Goal: Information Seeking & Learning: Learn about a topic

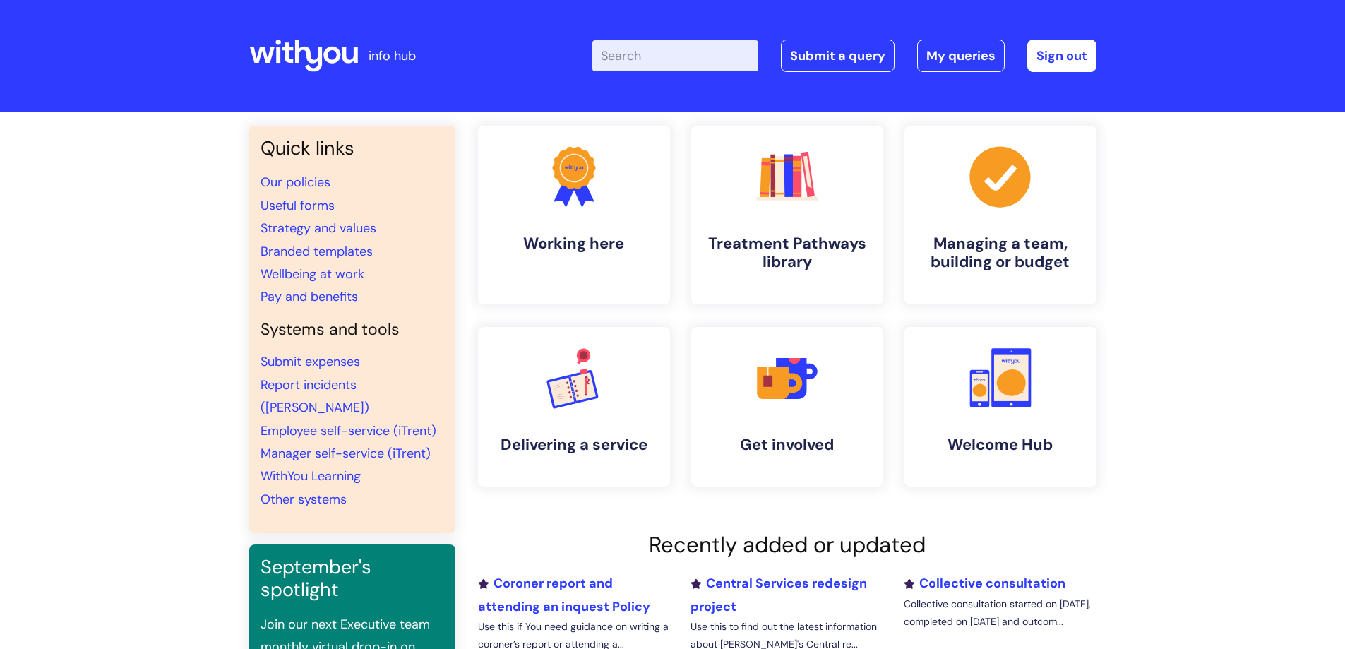
click at [657, 53] on input "Enter your search term here..." at bounding box center [675, 55] width 166 height 31
type input "return to work"
click button "Search" at bounding box center [0, 0] width 0 height 0
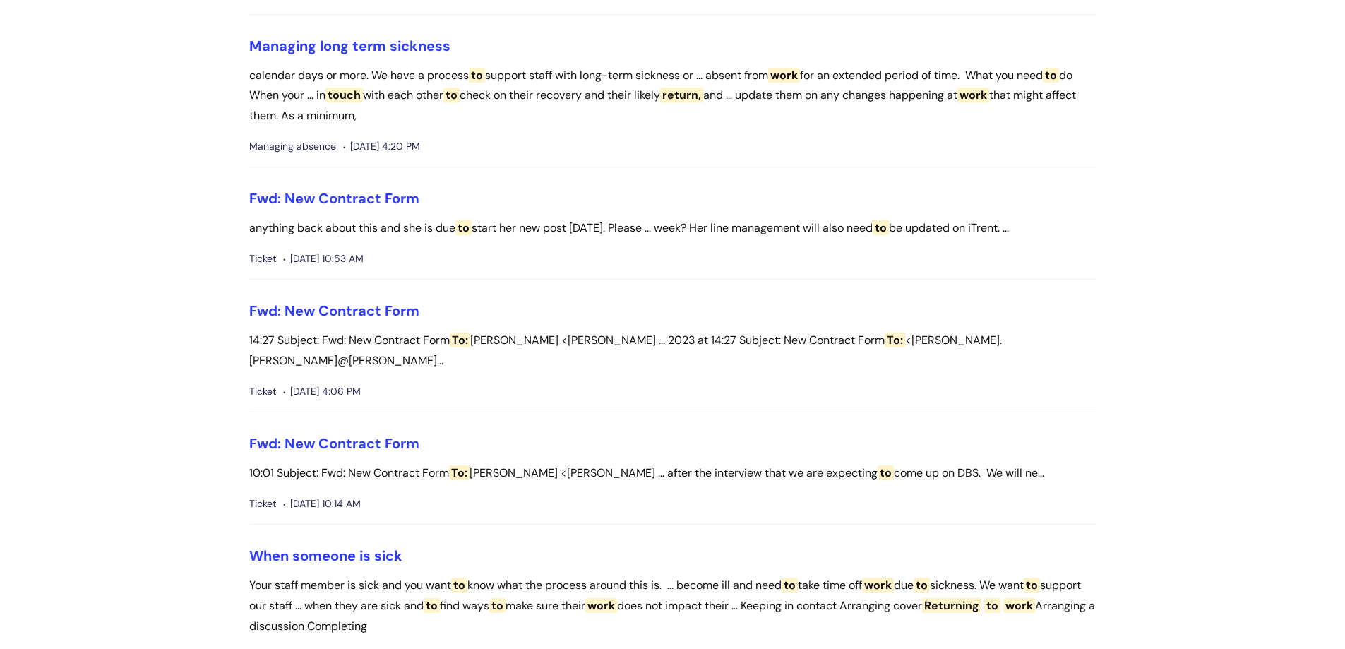
scroll to position [1482, 0]
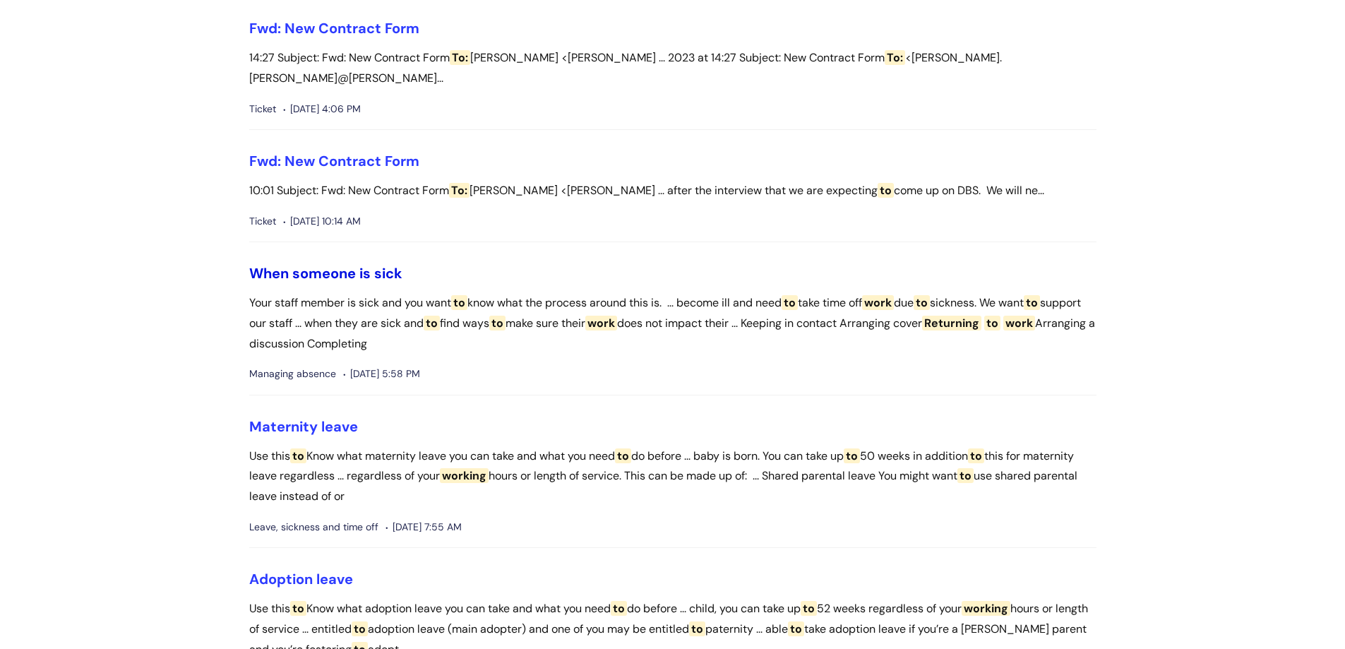
click at [377, 264] on link "When someone is sick" at bounding box center [325, 273] width 153 height 18
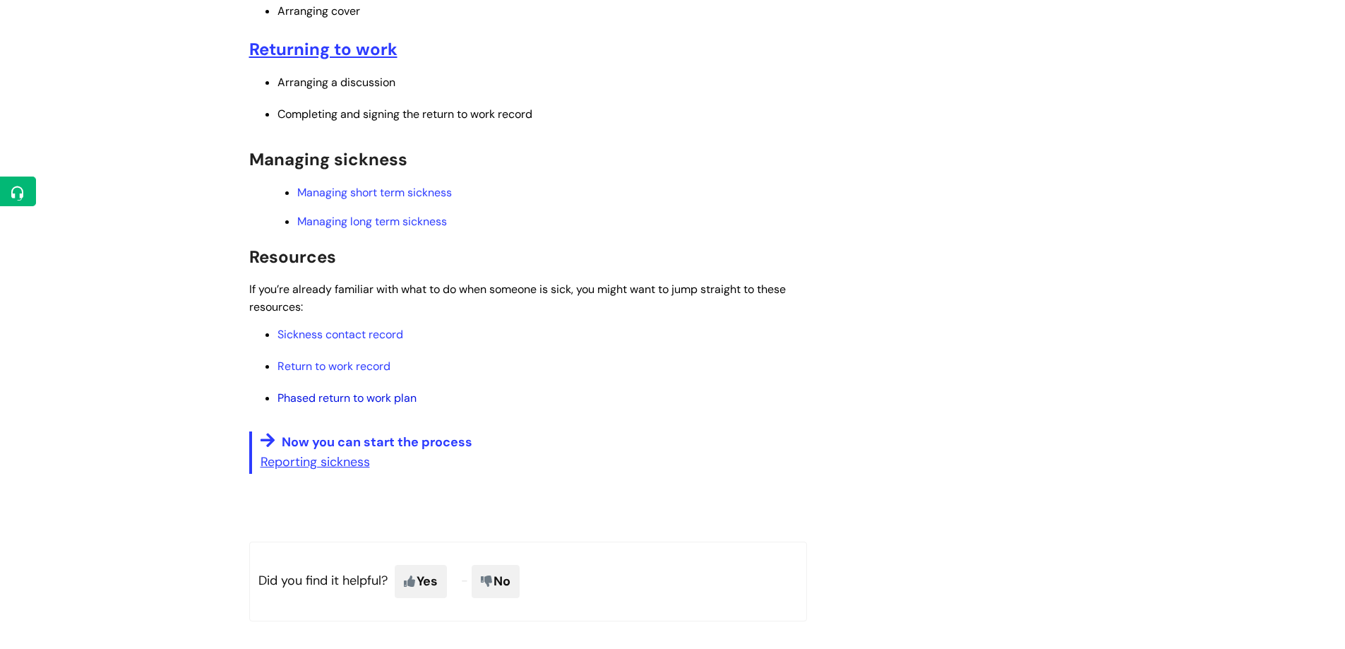
scroll to position [635, 0]
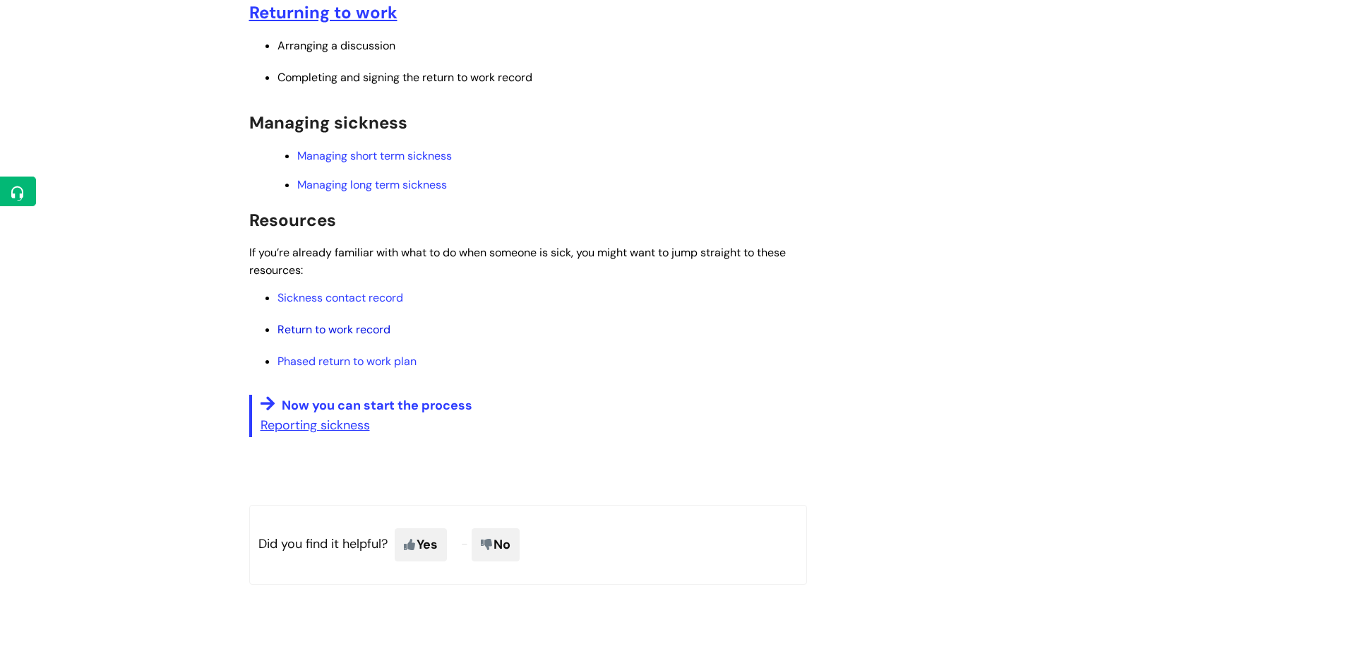
click at [381, 327] on link "Return to work record" at bounding box center [333, 329] width 113 height 15
